Goal: Task Accomplishment & Management: Manage account settings

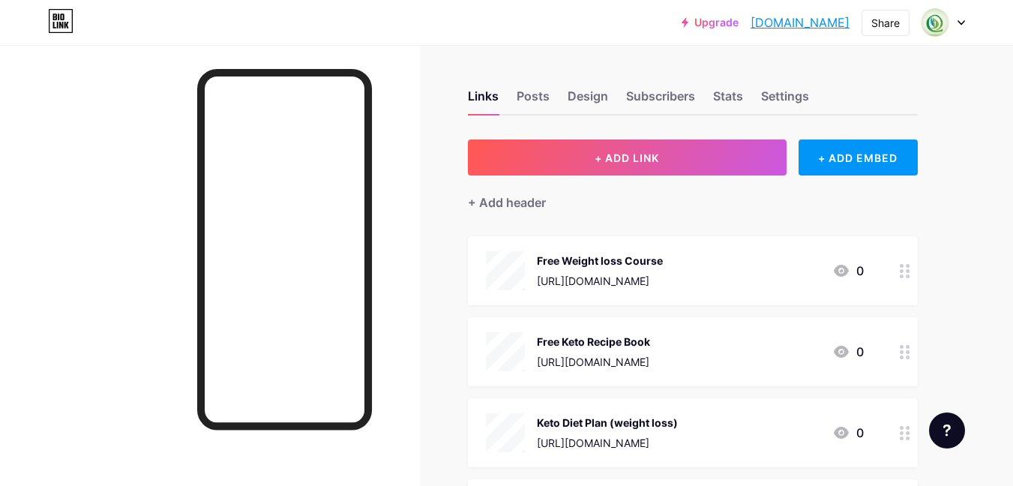
click at [963, 23] on icon at bounding box center [962, 23] width 6 height 4
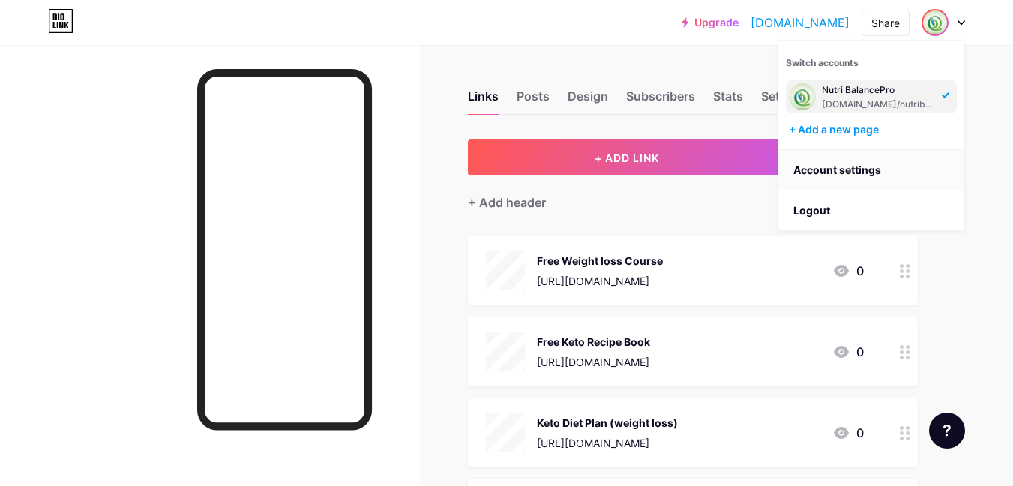
click at [858, 164] on link "Account settings" at bounding box center [872, 170] width 186 height 41
click at [814, 175] on link "Account settings" at bounding box center [872, 170] width 186 height 41
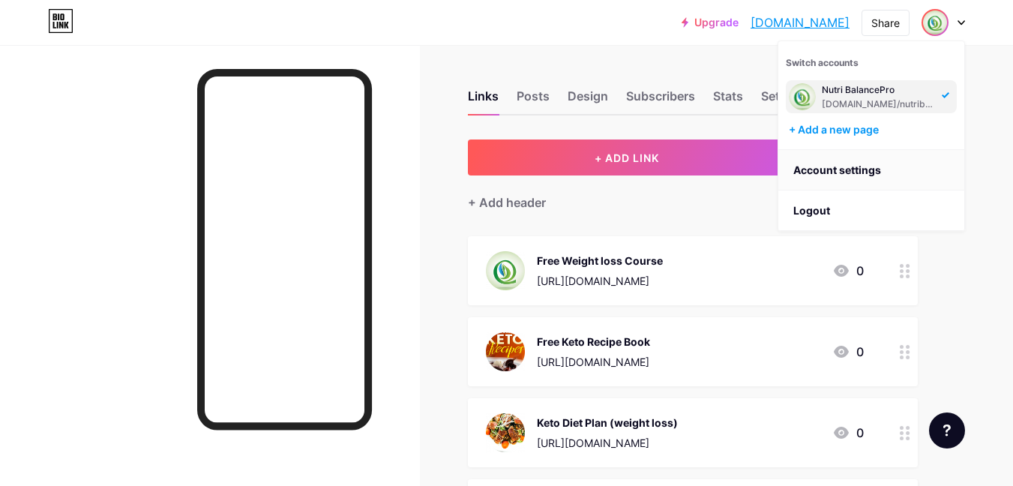
click at [814, 175] on link "Account settings" at bounding box center [872, 170] width 186 height 41
click at [989, 143] on div "Upgrade nutribalancepro... [DOMAIN_NAME] Share Switch accounts Nutri BalancePro…" at bounding box center [506, 467] width 1013 height 935
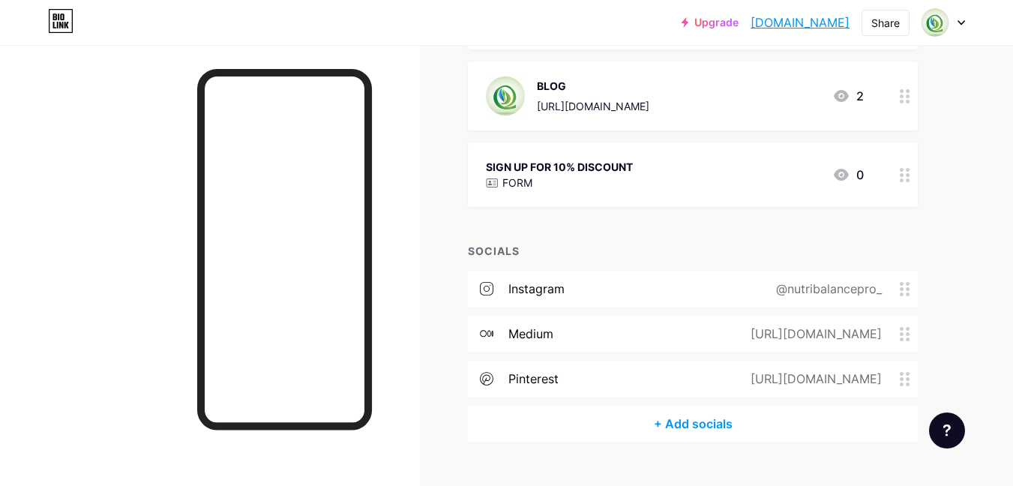
scroll to position [388, 0]
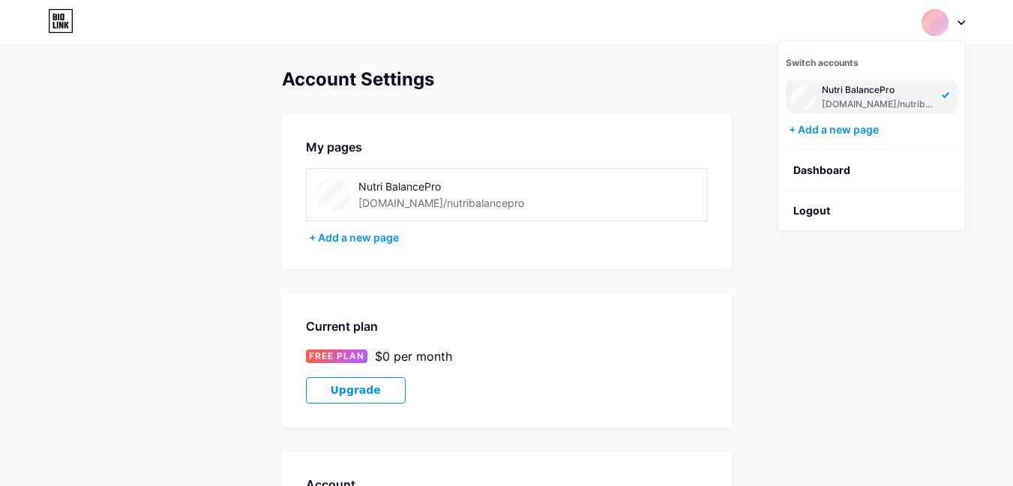
click at [810, 374] on div "Account Settings My pages Nutri BalancePro [DOMAIN_NAME]/nutribalancepro + Add …" at bounding box center [506, 424] width 1013 height 710
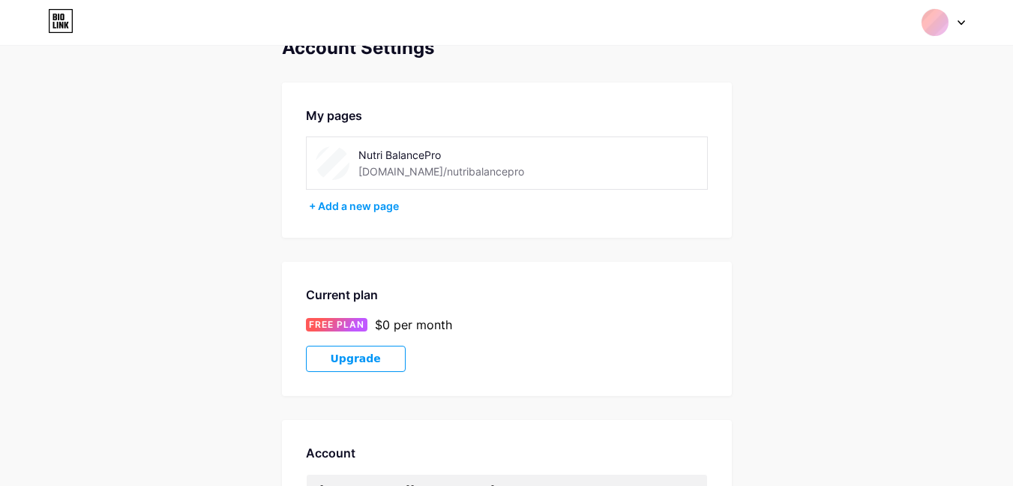
scroll to position [30, 0]
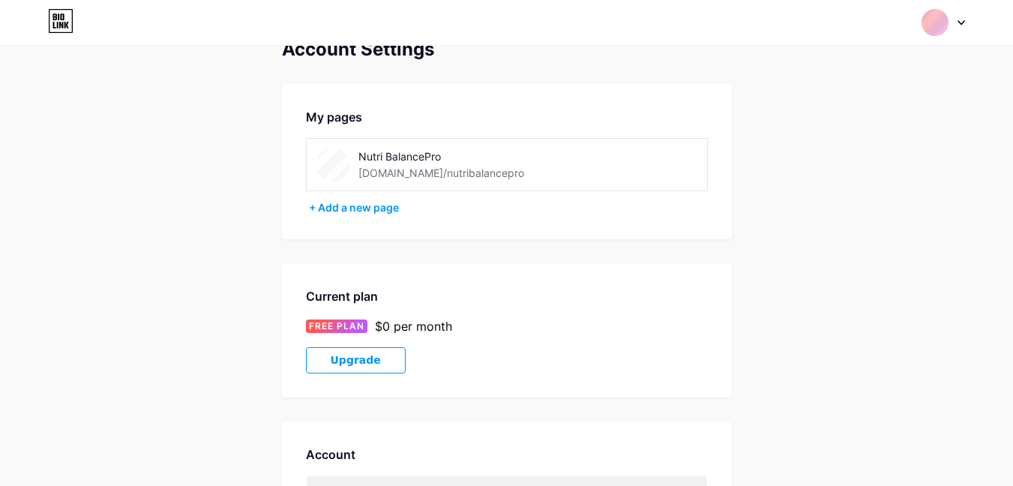
click at [416, 335] on div "$0 per month" at bounding box center [413, 326] width 77 height 18
click at [353, 326] on span "FREE PLAN" at bounding box center [337, 327] width 56 height 14
click at [396, 324] on div "$0 per month" at bounding box center [413, 326] width 77 height 18
click at [561, 311] on div "Current plan FREE PLAN $0 per month Upgrade" at bounding box center [507, 330] width 450 height 134
click at [395, 328] on div "$0 per month" at bounding box center [413, 326] width 77 height 18
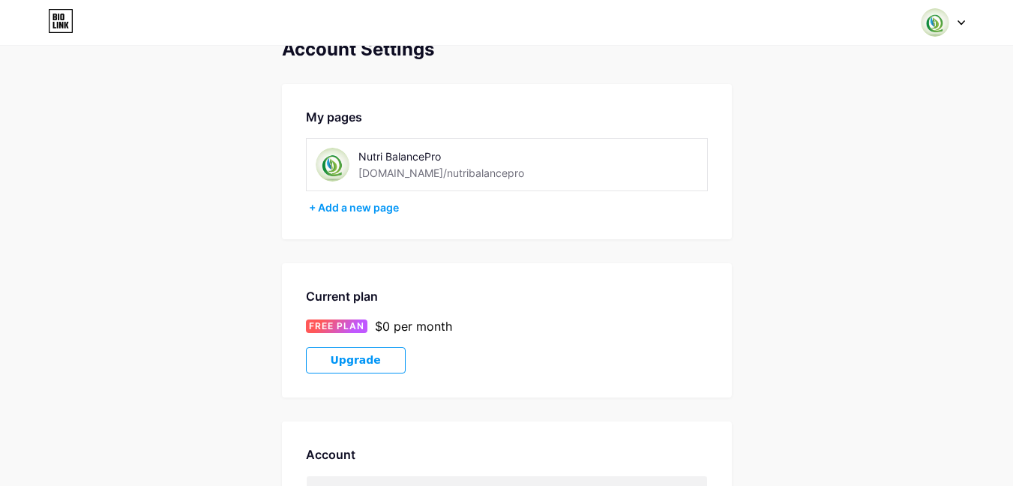
click at [553, 329] on div "FREE PLAN $0 per month" at bounding box center [507, 326] width 402 height 18
click at [507, 361] on div "Upgrade" at bounding box center [507, 360] width 402 height 26
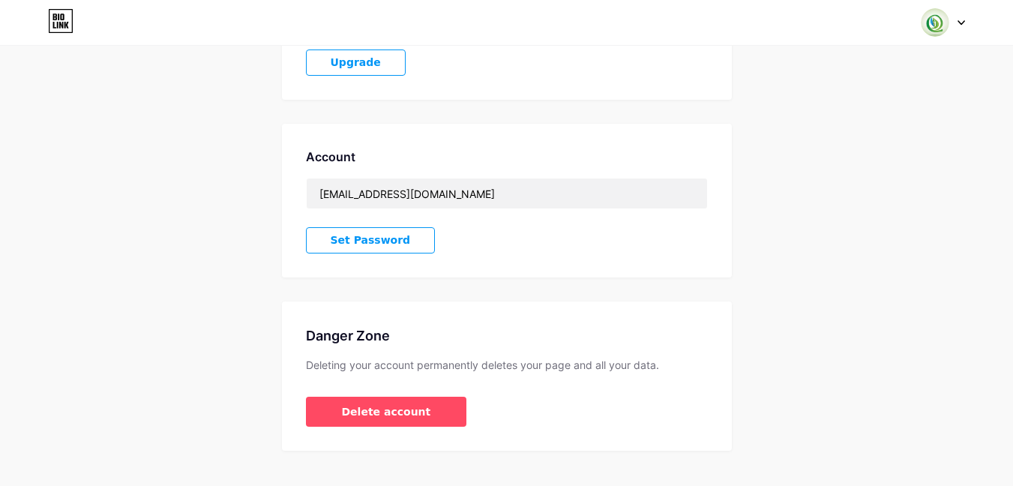
scroll to position [330, 0]
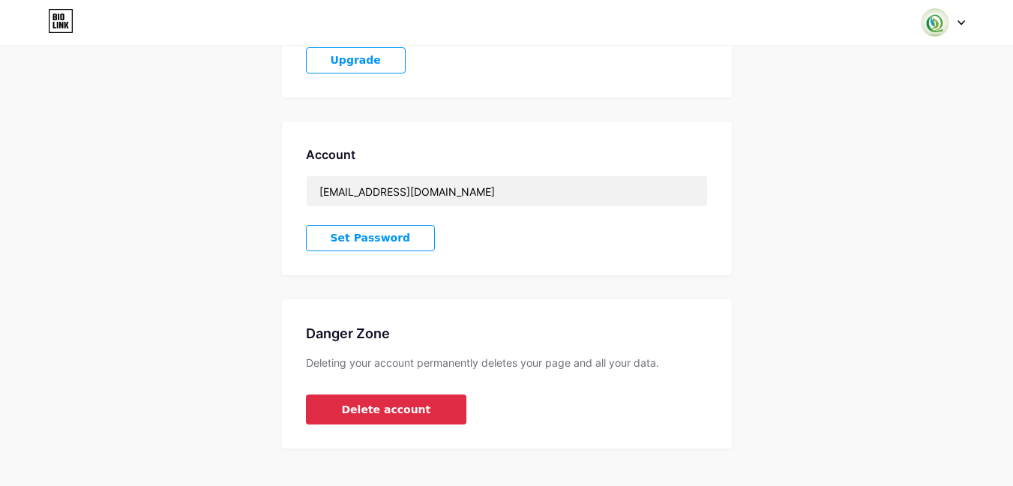
click at [401, 415] on span "Delete account" at bounding box center [386, 410] width 89 height 16
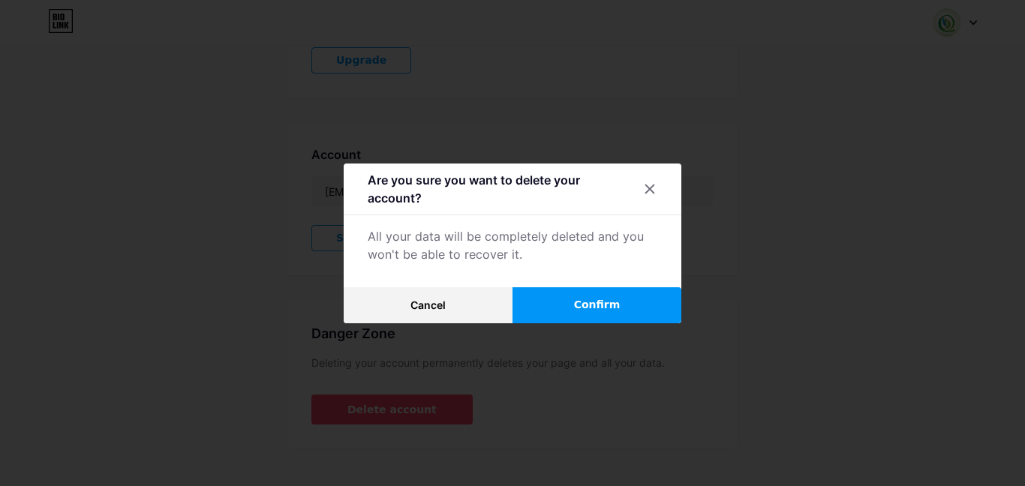
click at [590, 302] on span "Confirm" at bounding box center [597, 305] width 47 height 16
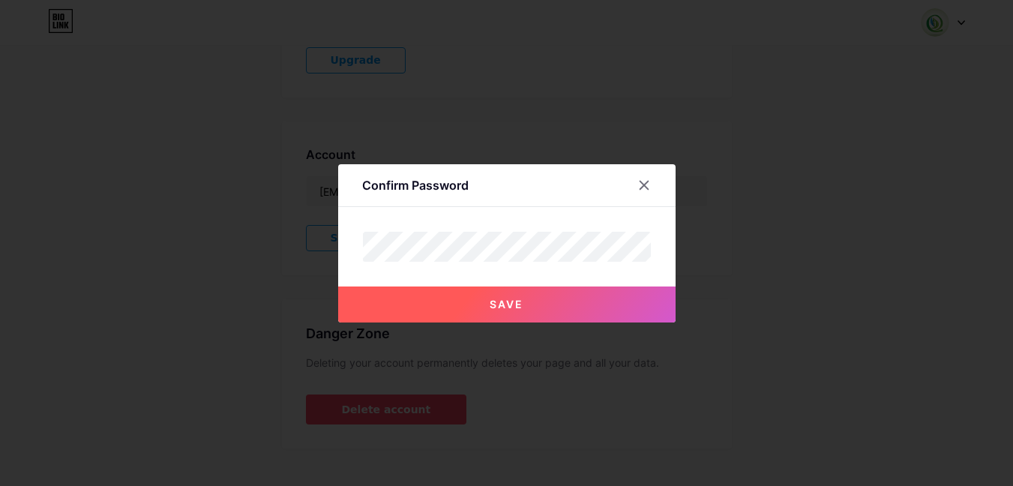
click at [466, 299] on button "Save" at bounding box center [507, 305] width 338 height 36
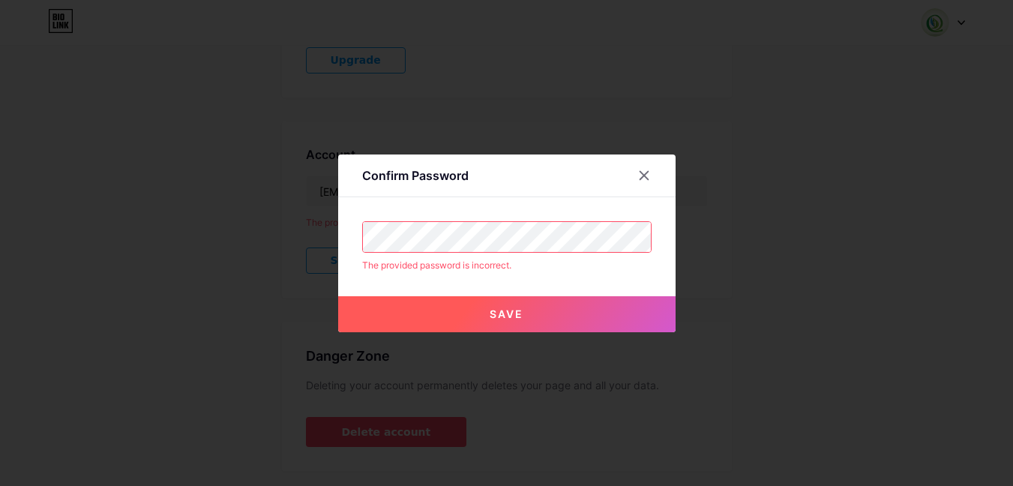
click at [483, 311] on button "Save" at bounding box center [507, 314] width 338 height 36
click at [641, 309] on button "Save" at bounding box center [507, 314] width 338 height 36
click at [646, 180] on icon at bounding box center [644, 176] width 12 height 12
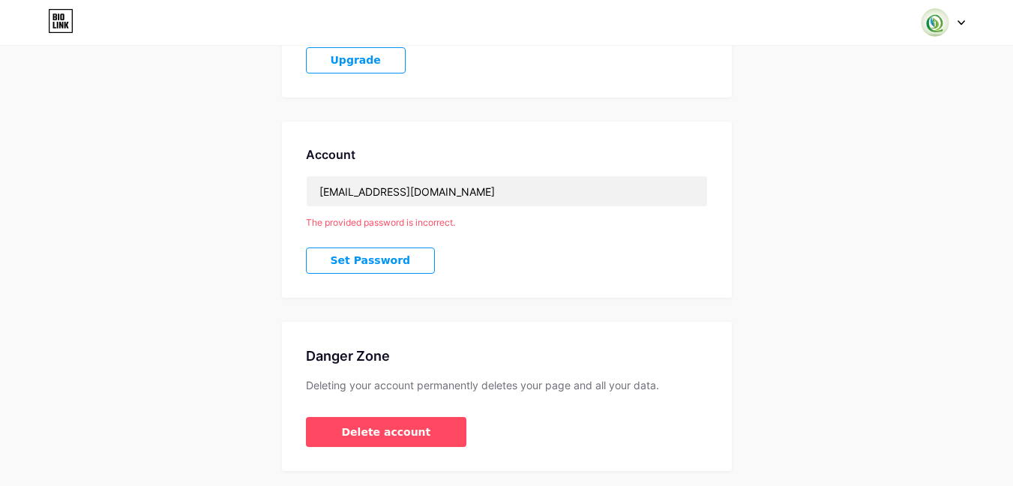
click at [378, 261] on span "Set Password" at bounding box center [371, 260] width 80 height 13
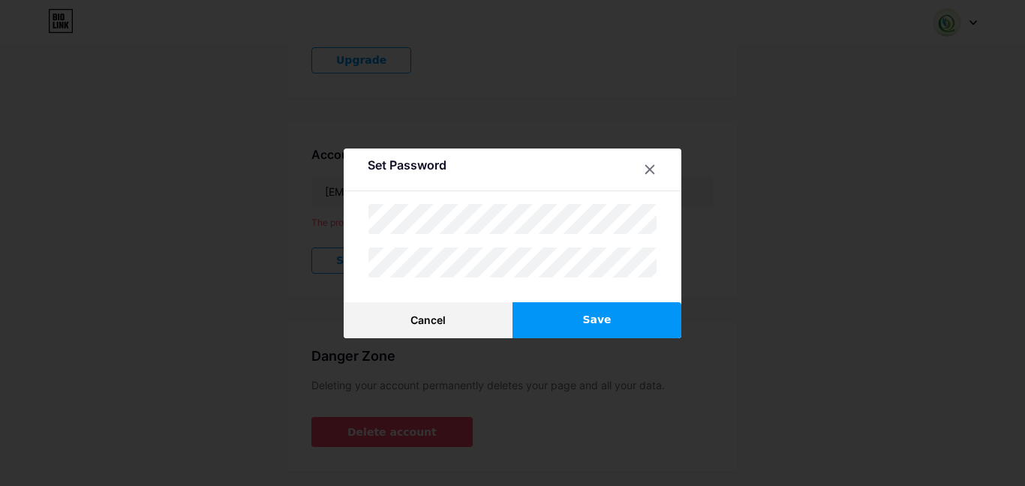
click at [573, 318] on button "Save" at bounding box center [596, 320] width 169 height 36
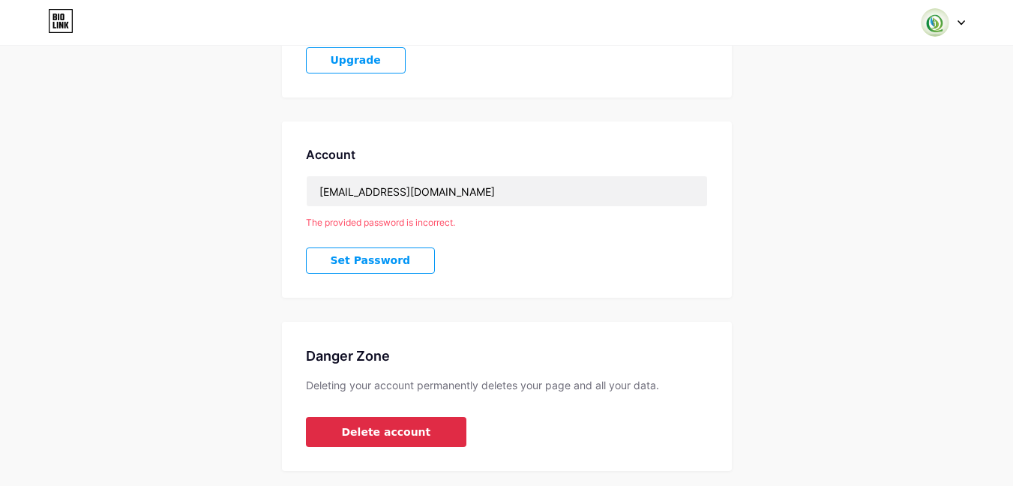
click at [416, 423] on button "Delete account" at bounding box center [386, 432] width 161 height 30
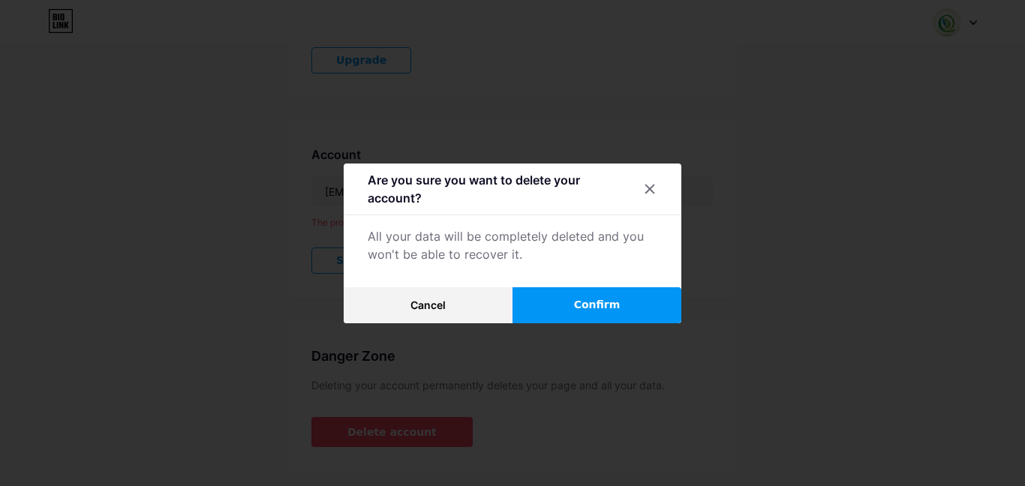
click at [558, 295] on button "Confirm" at bounding box center [596, 305] width 169 height 36
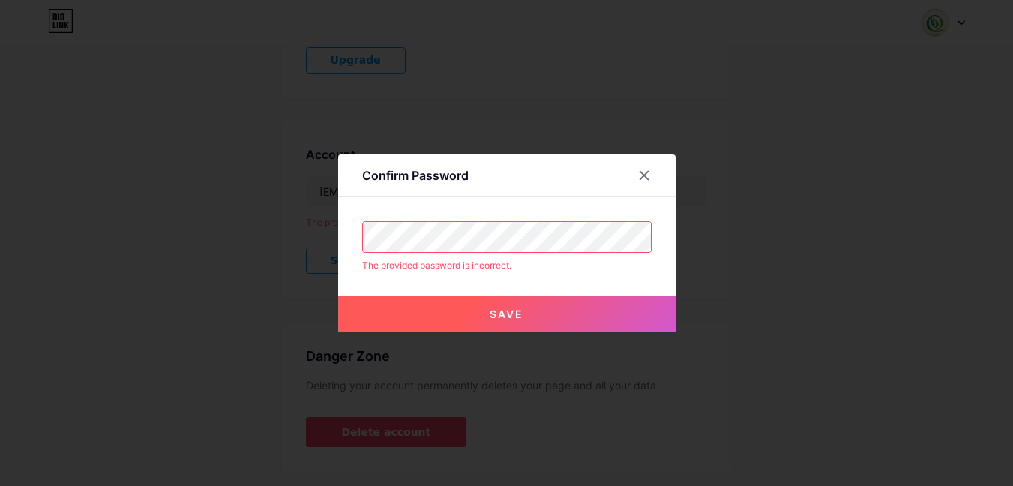
click at [470, 317] on button "Save" at bounding box center [507, 314] width 338 height 36
